Goal: Task Accomplishment & Management: Use online tool/utility

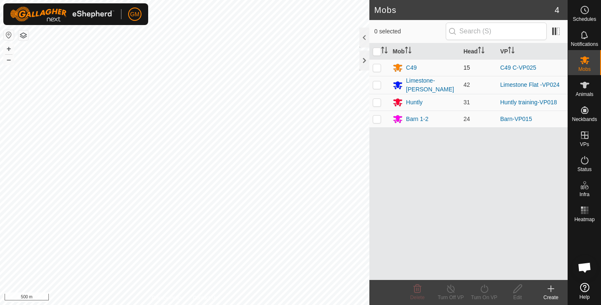
click at [375, 68] on p-checkbox at bounding box center [377, 67] width 8 height 7
checkbox input "true"
click at [484, 290] on icon at bounding box center [484, 289] width 10 height 10
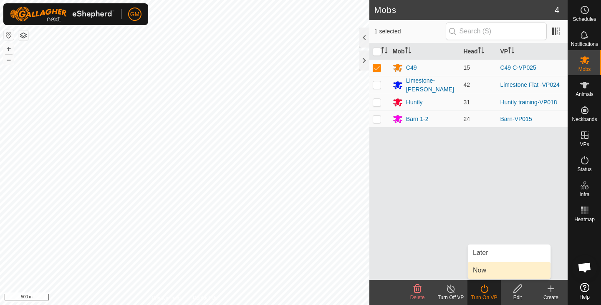
click at [476, 270] on link "Now" at bounding box center [509, 270] width 83 height 17
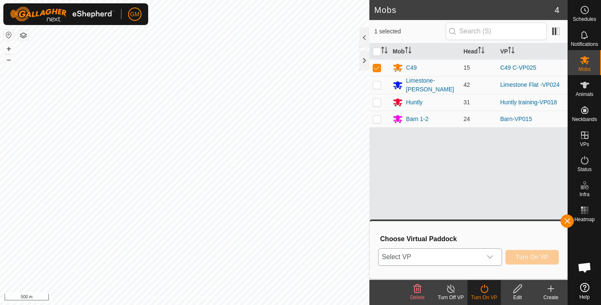
click at [490, 257] on icon "dropdown trigger" at bounding box center [490, 256] width 6 height 3
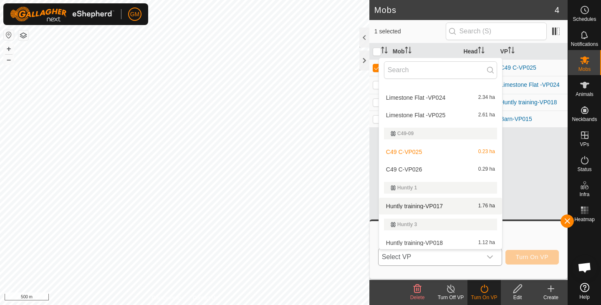
scroll to position [102, 0]
click at [468, 212] on li "Huntly training-VP017 1.76 ha" at bounding box center [440, 205] width 123 height 17
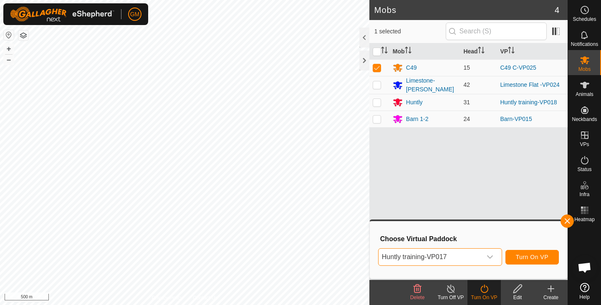
click at [489, 256] on icon "dropdown trigger" at bounding box center [489, 257] width 7 height 7
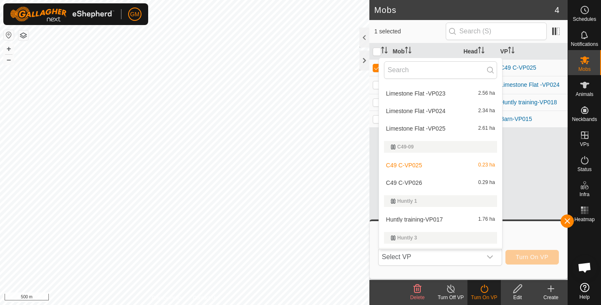
scroll to position [88, 0]
click at [410, 183] on li "C49 C-VP026 0.29 ha" at bounding box center [440, 183] width 123 height 17
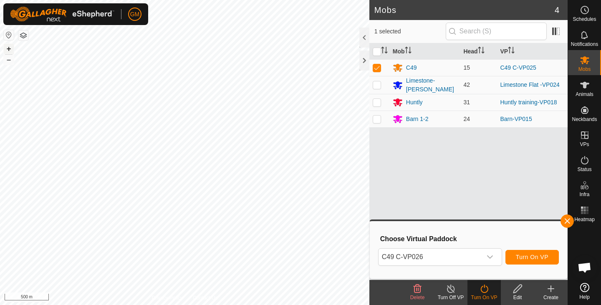
click at [8, 48] on button "+" at bounding box center [9, 49] width 10 height 10
click at [10, 48] on button "+" at bounding box center [9, 49] width 10 height 10
click at [540, 256] on span "Turn On VP" at bounding box center [532, 257] width 33 height 7
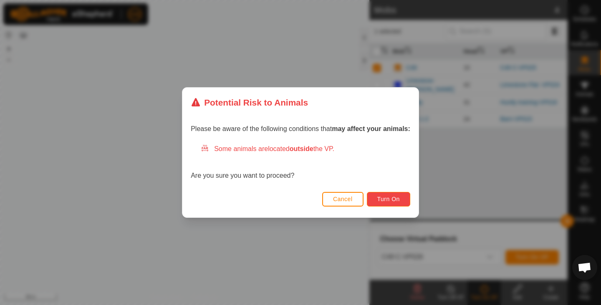
click at [389, 201] on span "Turn On" at bounding box center [388, 199] width 23 height 7
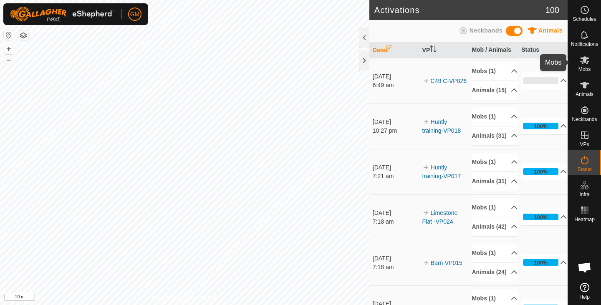
click at [586, 64] on icon at bounding box center [584, 60] width 9 height 8
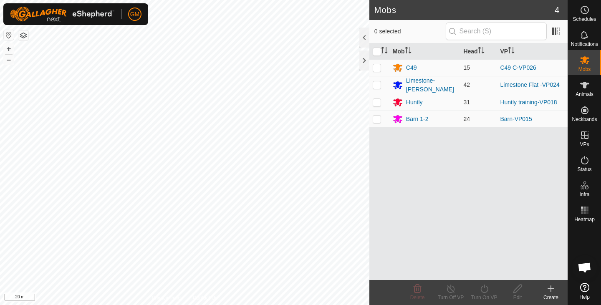
click at [376, 118] on p-checkbox at bounding box center [377, 119] width 8 height 7
checkbox input "true"
click at [8, 62] on button "–" at bounding box center [9, 60] width 10 height 10
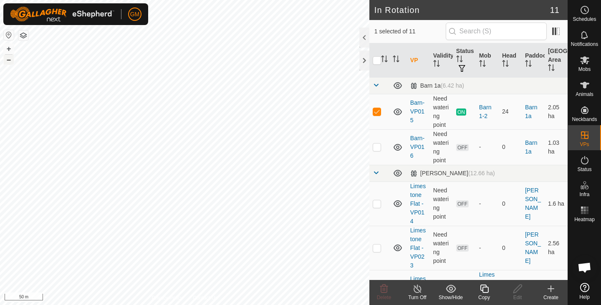
checkbox input "false"
checkbox input "true"
click at [585, 65] on icon at bounding box center [584, 60] width 10 height 10
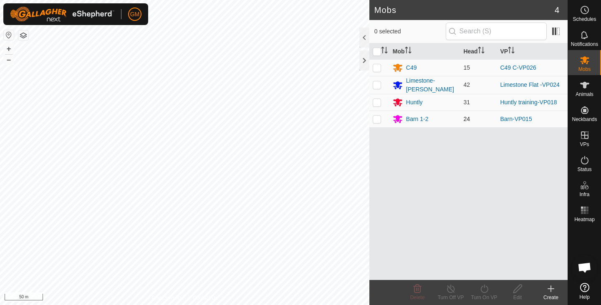
click at [376, 120] on p-checkbox at bounding box center [377, 119] width 8 height 7
checkbox input "true"
click at [483, 289] on icon at bounding box center [484, 289] width 10 height 10
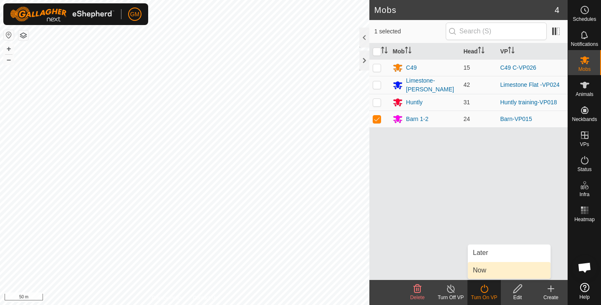
click at [478, 268] on link "Now" at bounding box center [509, 270] width 83 height 17
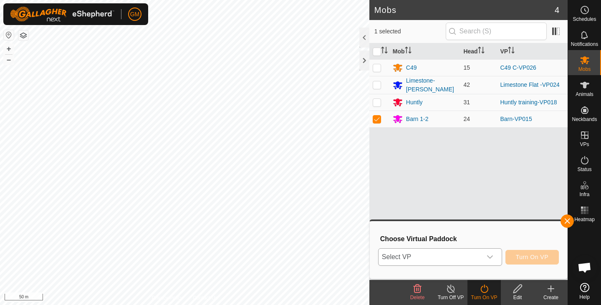
click at [490, 256] on icon "dropdown trigger" at bounding box center [489, 257] width 7 height 7
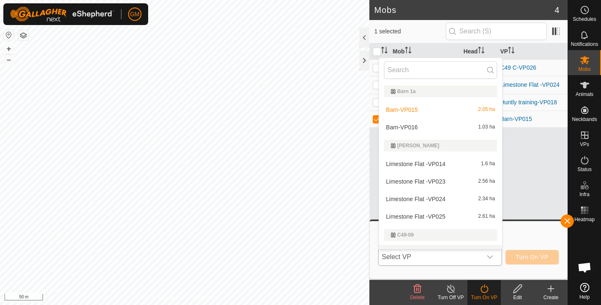
scroll to position [13, 0]
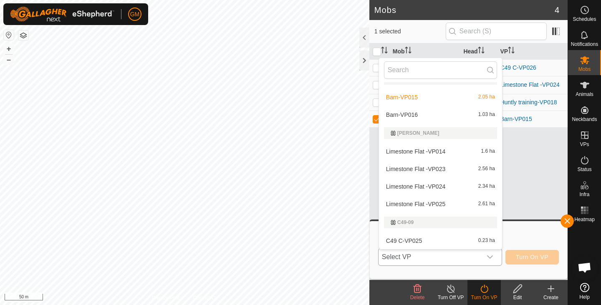
click at [399, 111] on li "Barn-VP016 1.03 ha" at bounding box center [440, 114] width 123 height 17
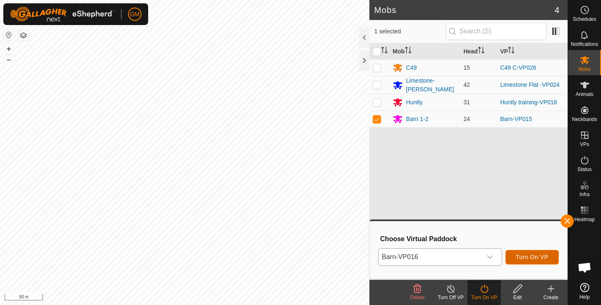
click at [519, 258] on span "Turn On VP" at bounding box center [532, 257] width 33 height 7
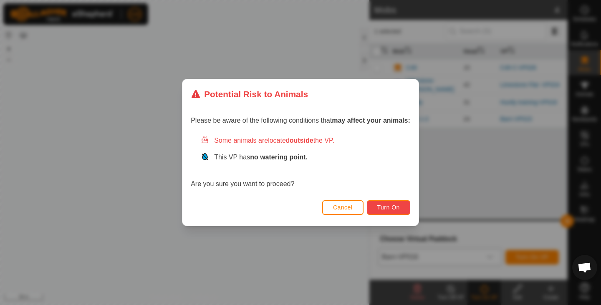
click at [398, 206] on span "Turn On" at bounding box center [388, 207] width 23 height 7
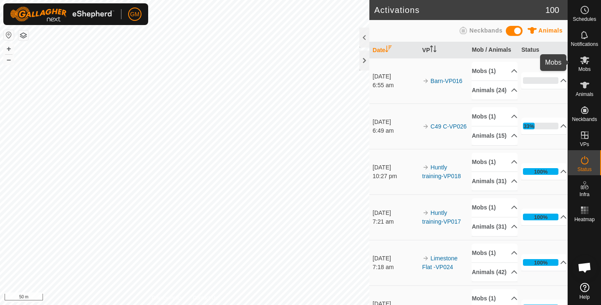
click at [580, 61] on icon at bounding box center [584, 60] width 10 height 10
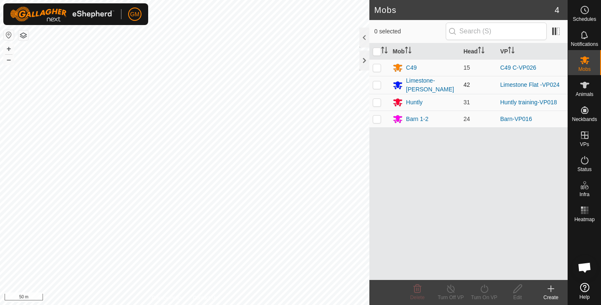
click at [376, 87] on p-checkbox at bounding box center [377, 84] width 8 height 7
checkbox input "true"
click at [483, 289] on icon at bounding box center [484, 289] width 10 height 10
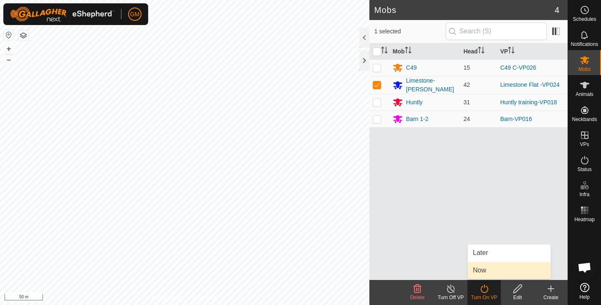
click at [478, 272] on link "Now" at bounding box center [509, 270] width 83 height 17
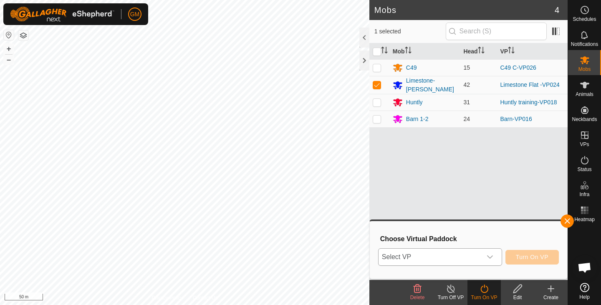
click at [490, 257] on icon "dropdown trigger" at bounding box center [490, 256] width 6 height 3
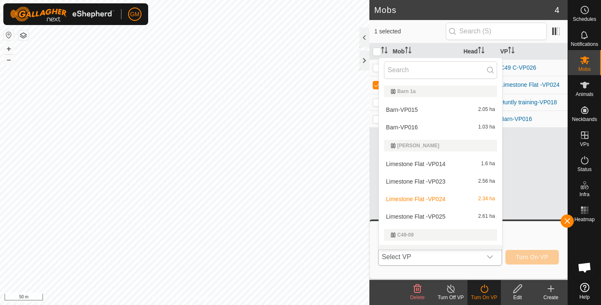
scroll to position [13, 0]
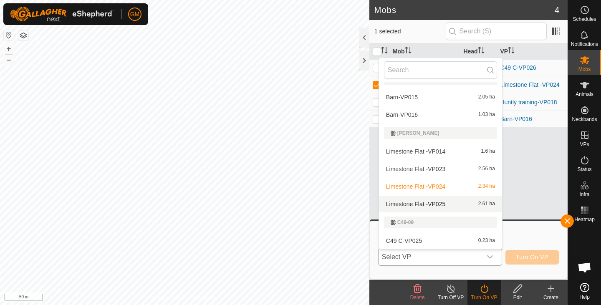
click at [455, 205] on li "Limestone Flat -VP025 2.61 ha" at bounding box center [440, 204] width 123 height 17
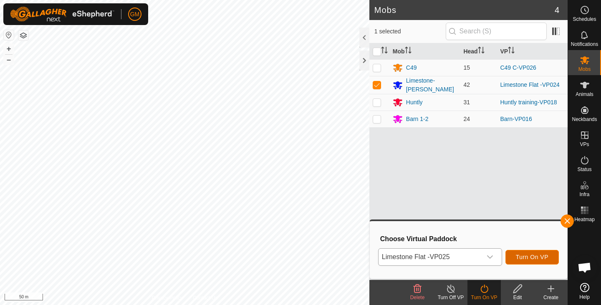
click at [514, 257] on button "Turn On VP" at bounding box center [531, 257] width 53 height 15
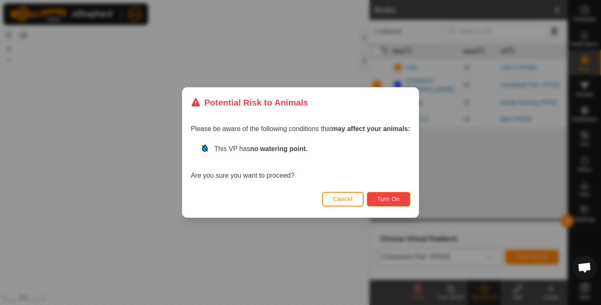
click at [398, 199] on span "Turn On" at bounding box center [388, 199] width 23 height 7
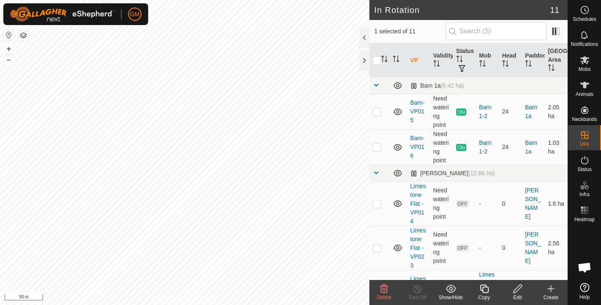
click at [382, 290] on icon at bounding box center [384, 289] width 10 height 10
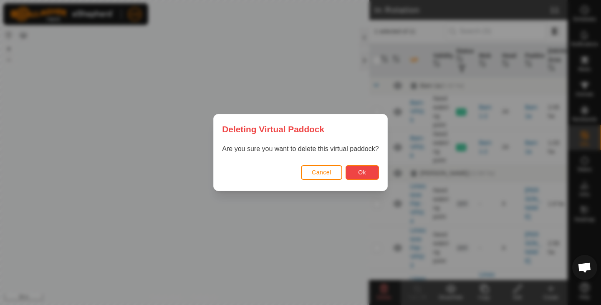
click at [358, 173] on span "Ok" at bounding box center [362, 172] width 8 height 7
checkbox input "false"
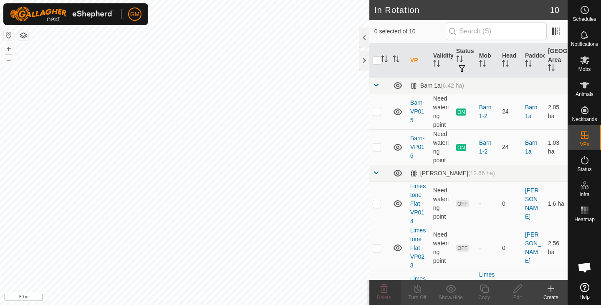
checkbox input "true"
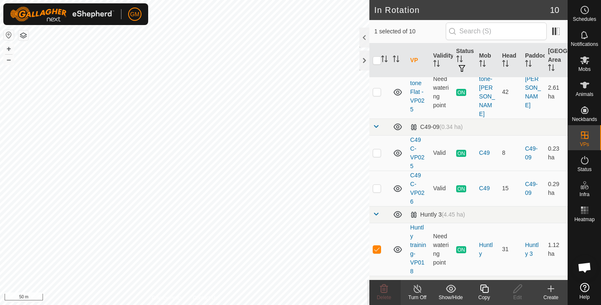
scroll to position [288, 0]
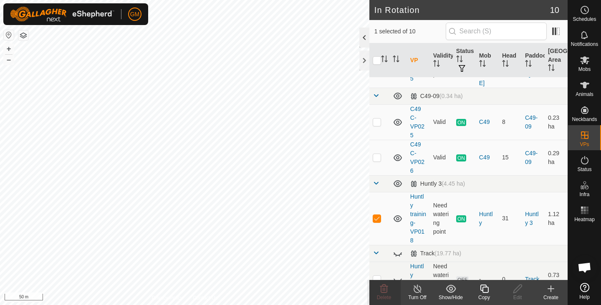
click at [363, 38] on div at bounding box center [364, 38] width 10 height 20
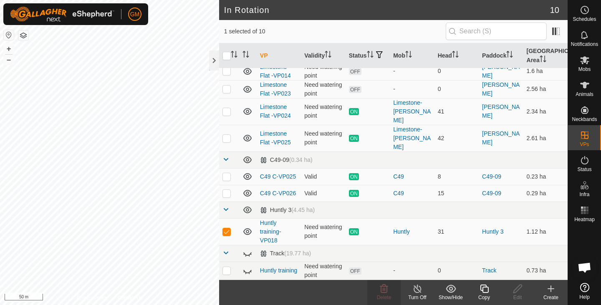
scroll to position [58, 0]
